Goal: Task Accomplishment & Management: Manage account settings

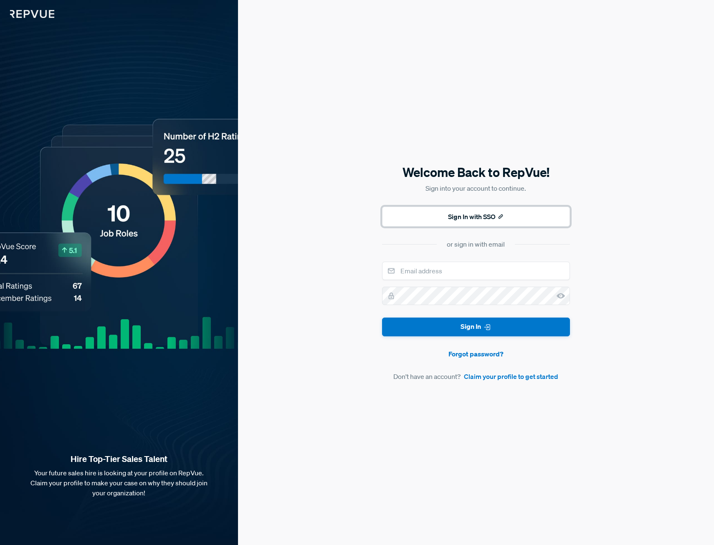
click at [462, 217] on button "Sign In with SSO" at bounding box center [476, 217] width 188 height 20
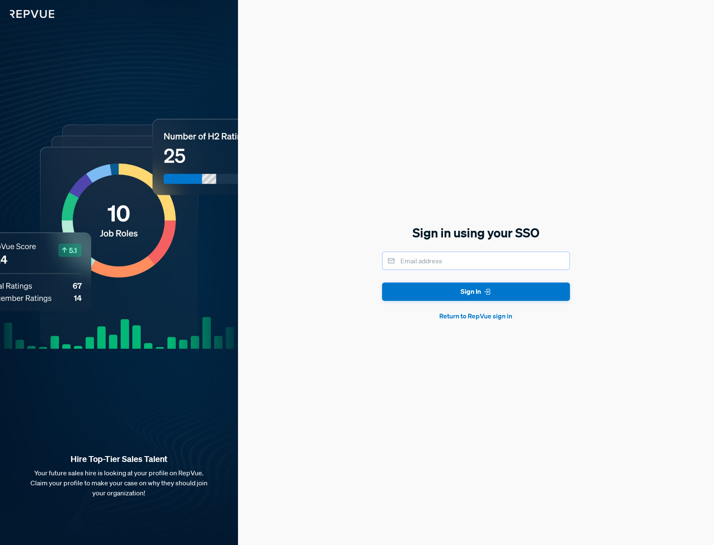
click at [495, 267] on input "email" at bounding box center [476, 261] width 188 height 18
type input "[EMAIL_ADDRESS][DOMAIN_NAME]"
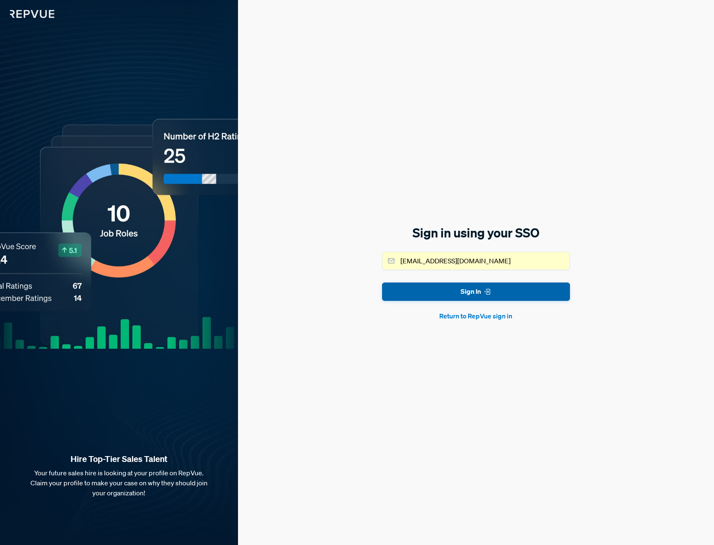
click at [473, 287] on button "Sign In" at bounding box center [476, 292] width 188 height 19
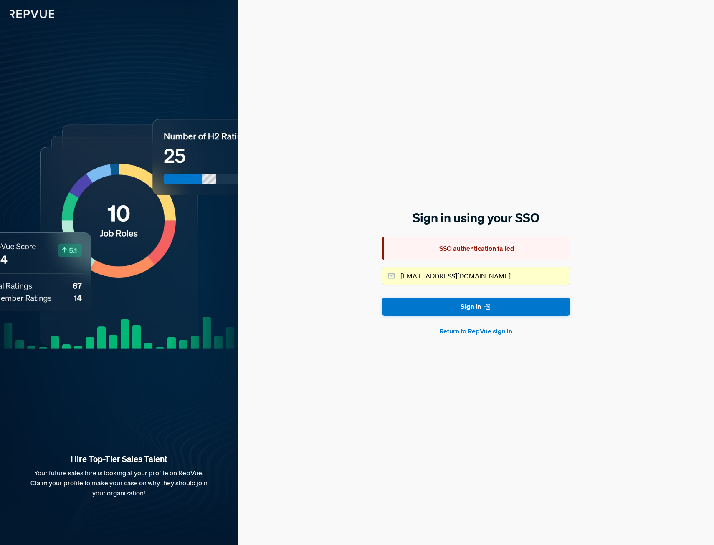
click at [478, 328] on button "Return to RepVue sign in" at bounding box center [476, 331] width 188 height 10
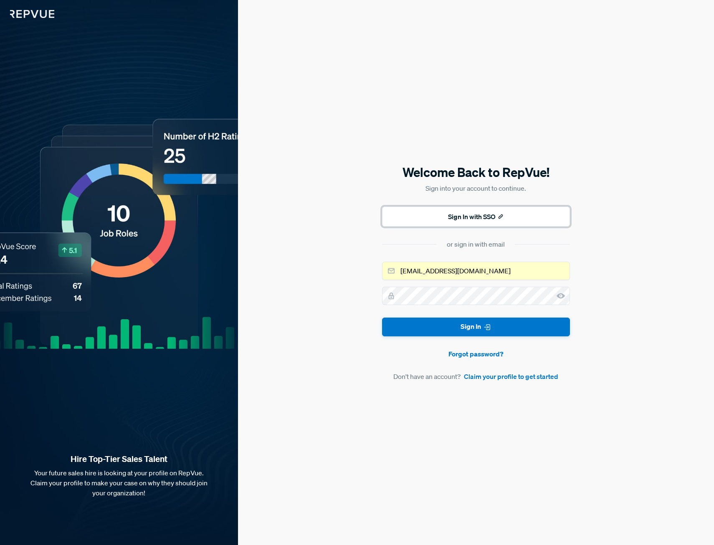
click at [505, 216] on button "Sign In with SSO" at bounding box center [476, 217] width 188 height 20
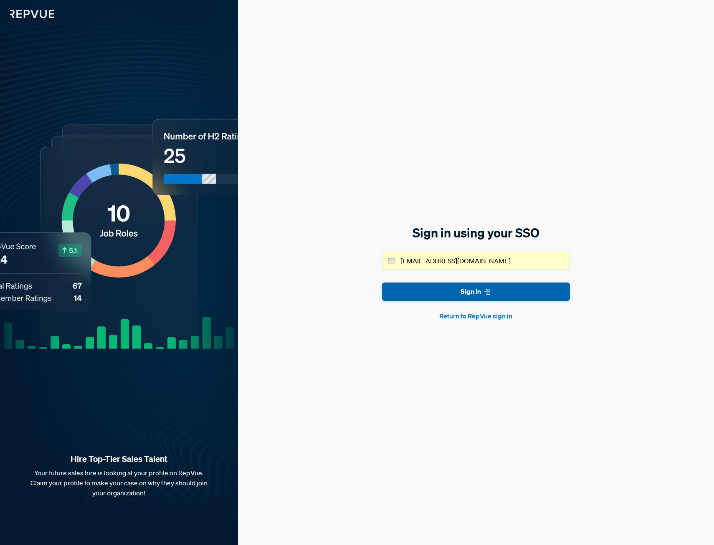
click at [469, 293] on button "Sign In" at bounding box center [476, 292] width 188 height 19
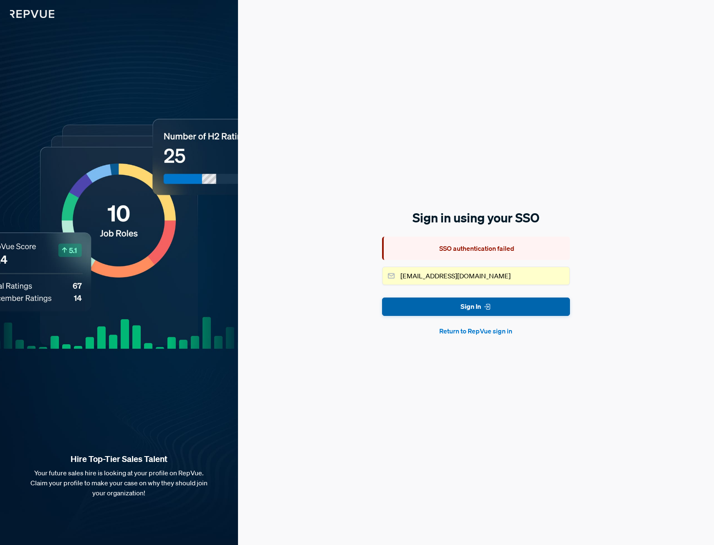
click at [481, 309] on button "Sign In" at bounding box center [476, 307] width 188 height 19
click at [466, 304] on button "Sign In" at bounding box center [476, 307] width 188 height 19
click at [459, 301] on button "Sign In" at bounding box center [476, 307] width 188 height 19
click at [470, 301] on button "Sign In" at bounding box center [476, 307] width 188 height 19
click at [520, 277] on input "[EMAIL_ADDRESS][DOMAIN_NAME]" at bounding box center [476, 276] width 188 height 18
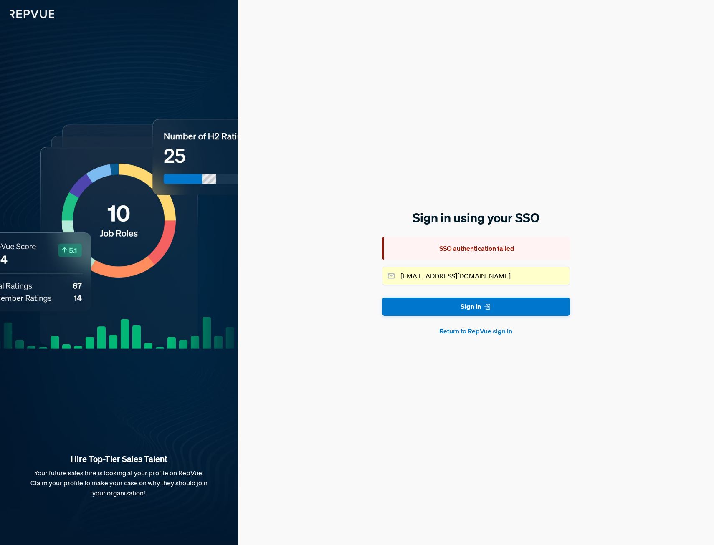
click at [296, 256] on div "Sign in using your SSO SSO authentication failed [EMAIL_ADDRESS][DOMAIN_NAME] S…" at bounding box center [476, 272] width 476 height 545
click at [462, 334] on button "Return to RepVue sign in" at bounding box center [476, 331] width 188 height 10
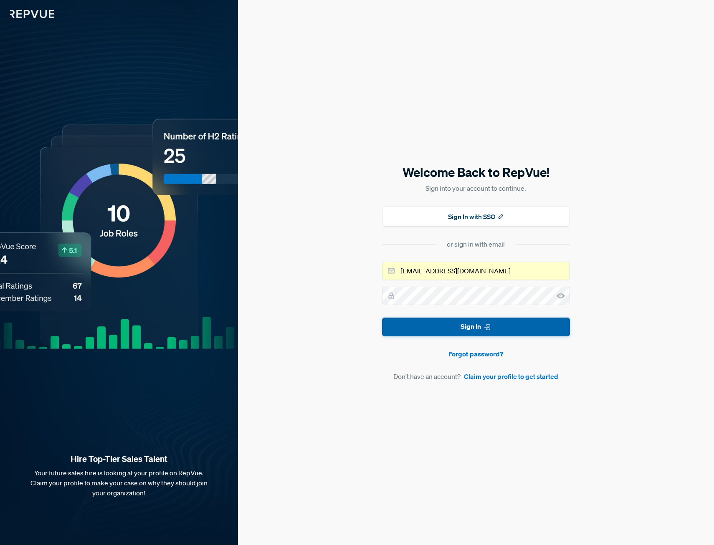
click at [491, 328] on icon "submit" at bounding box center [487, 327] width 8 height 8
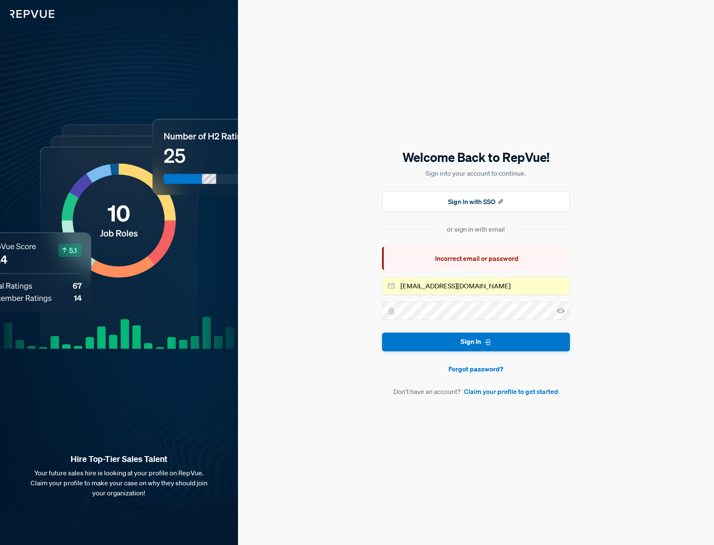
click at [557, 312] on icon at bounding box center [560, 311] width 8 height 8
click at [483, 365] on link "Forgot password?" at bounding box center [476, 369] width 188 height 10
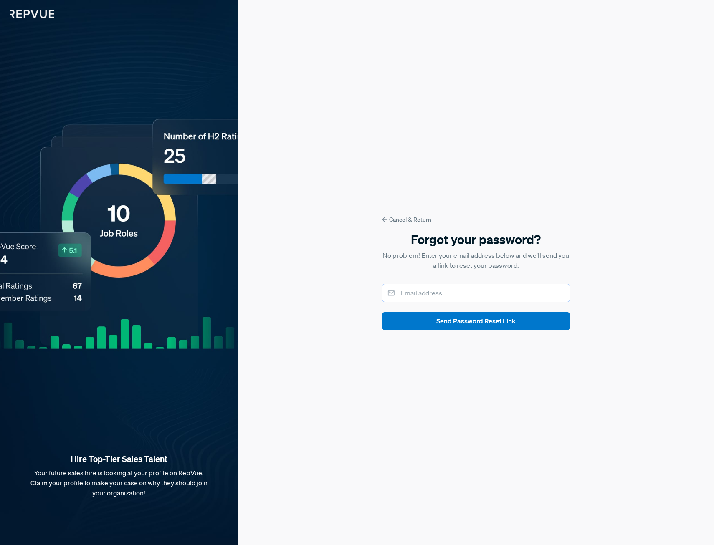
click at [444, 296] on input "email" at bounding box center [476, 293] width 188 height 18
type input "[EMAIL_ADDRESS][DOMAIN_NAME]"
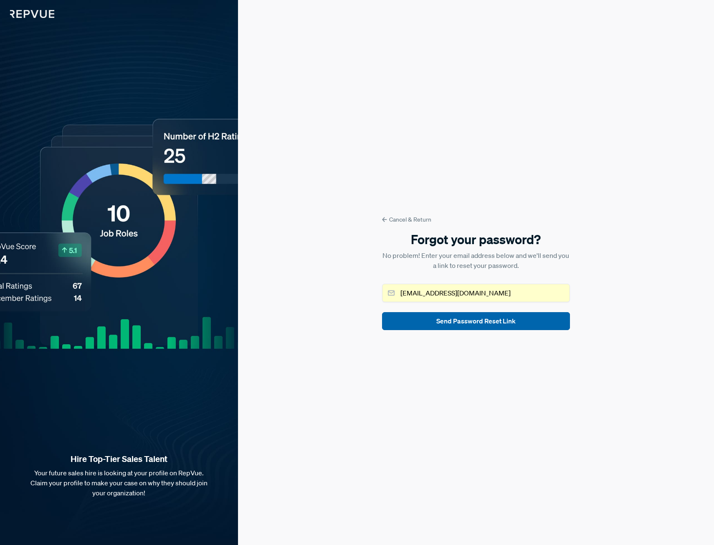
click at [462, 324] on button "Send Password Reset Link" at bounding box center [476, 321] width 188 height 18
